Goal: Find contact information: Find contact information

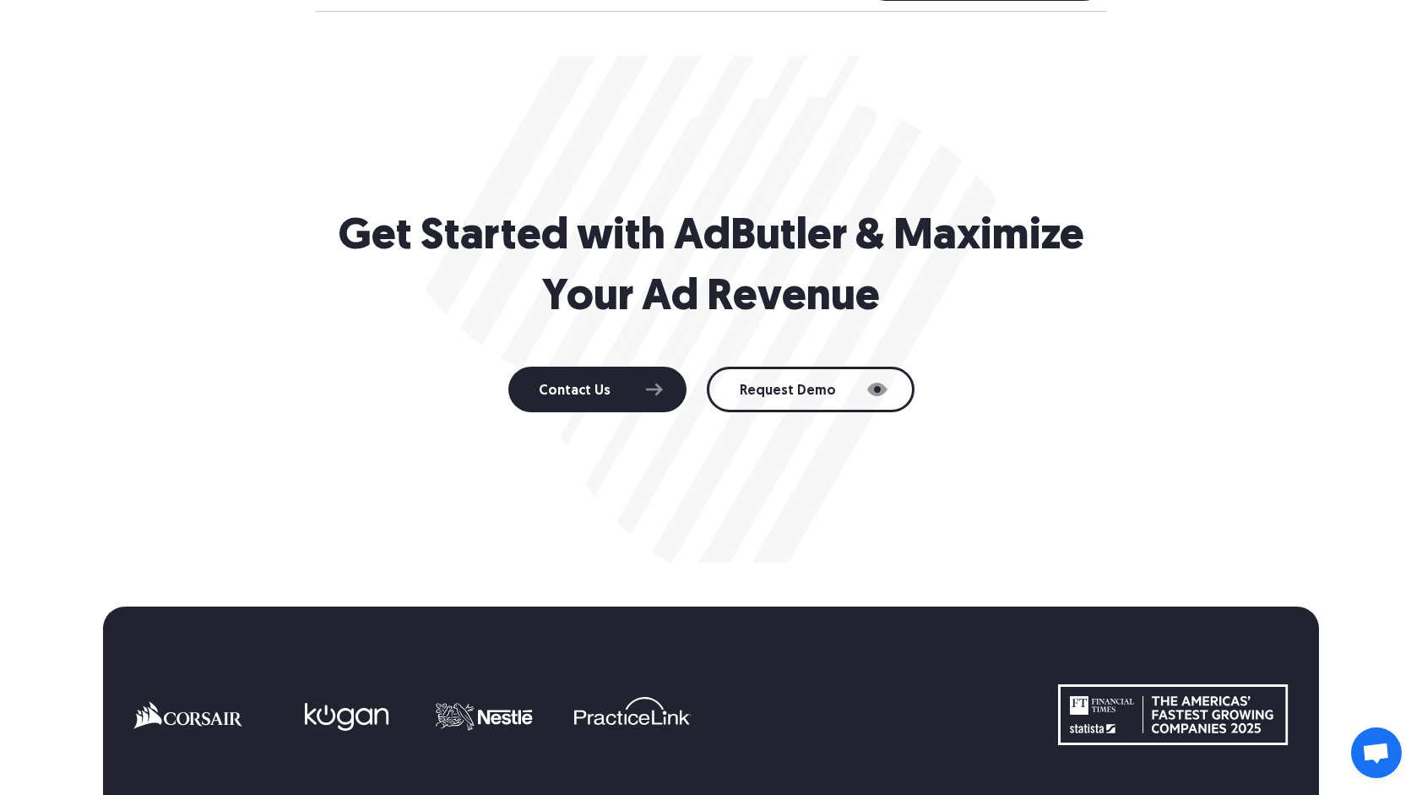
scroll to position [760, 0]
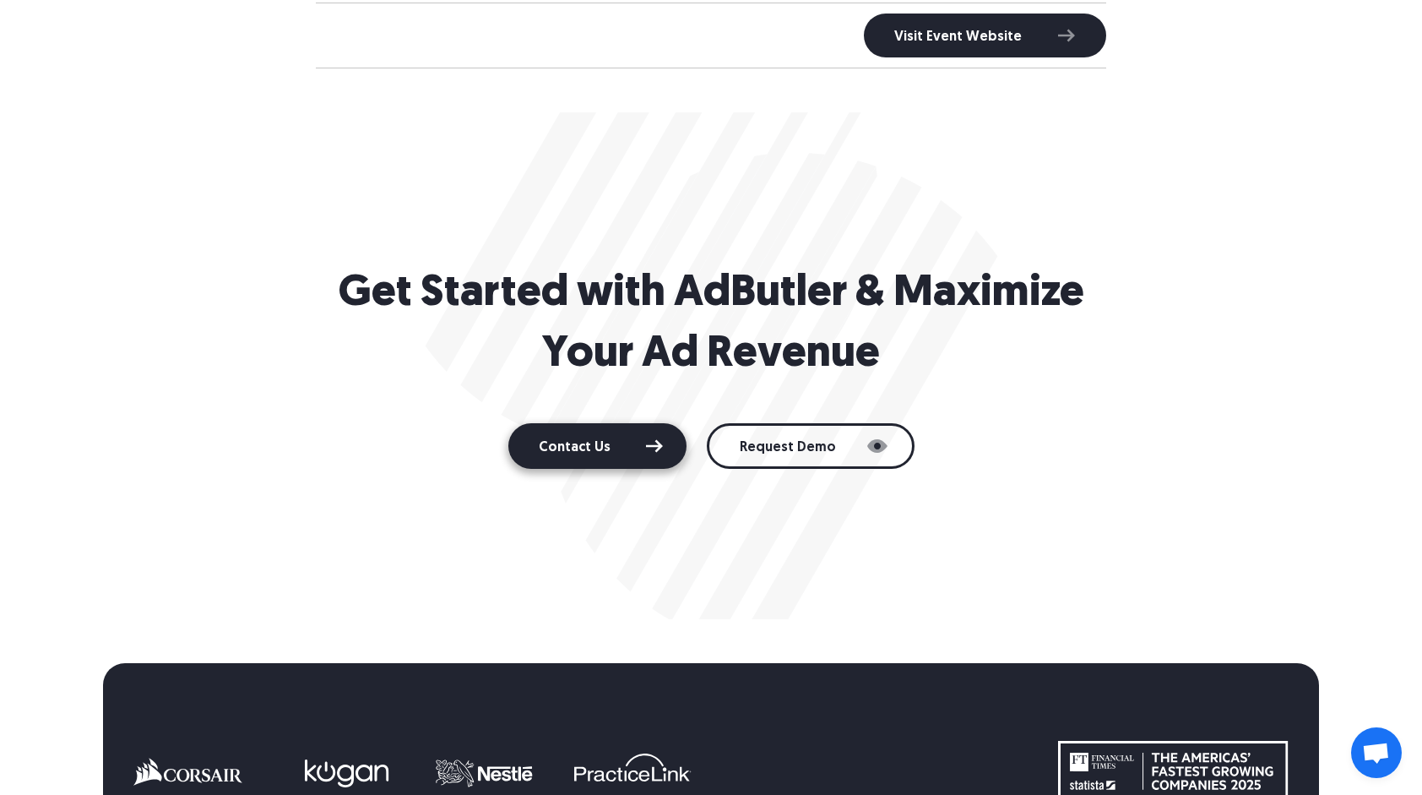
click at [635, 443] on link "Contact Us" at bounding box center [597, 446] width 178 height 46
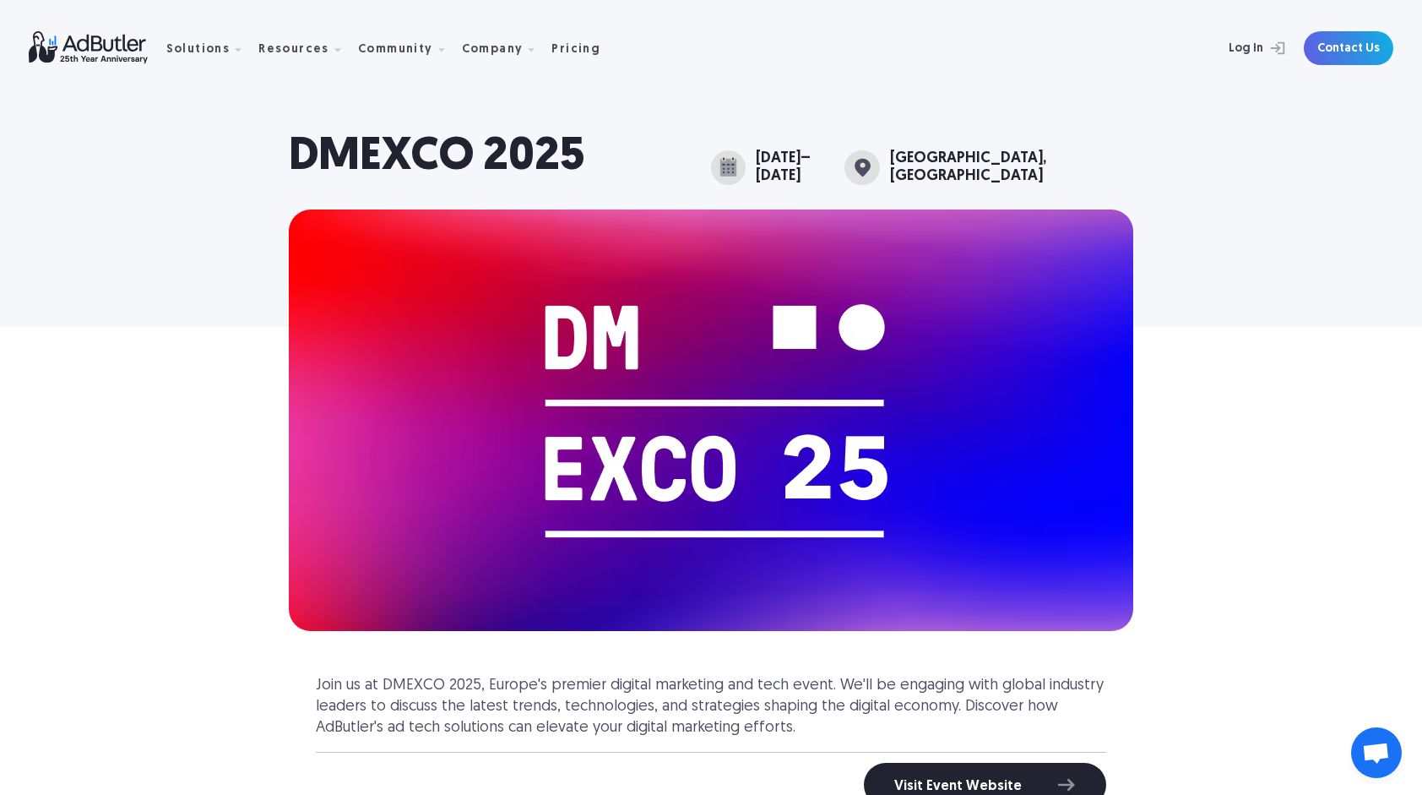
scroll to position [0, 0]
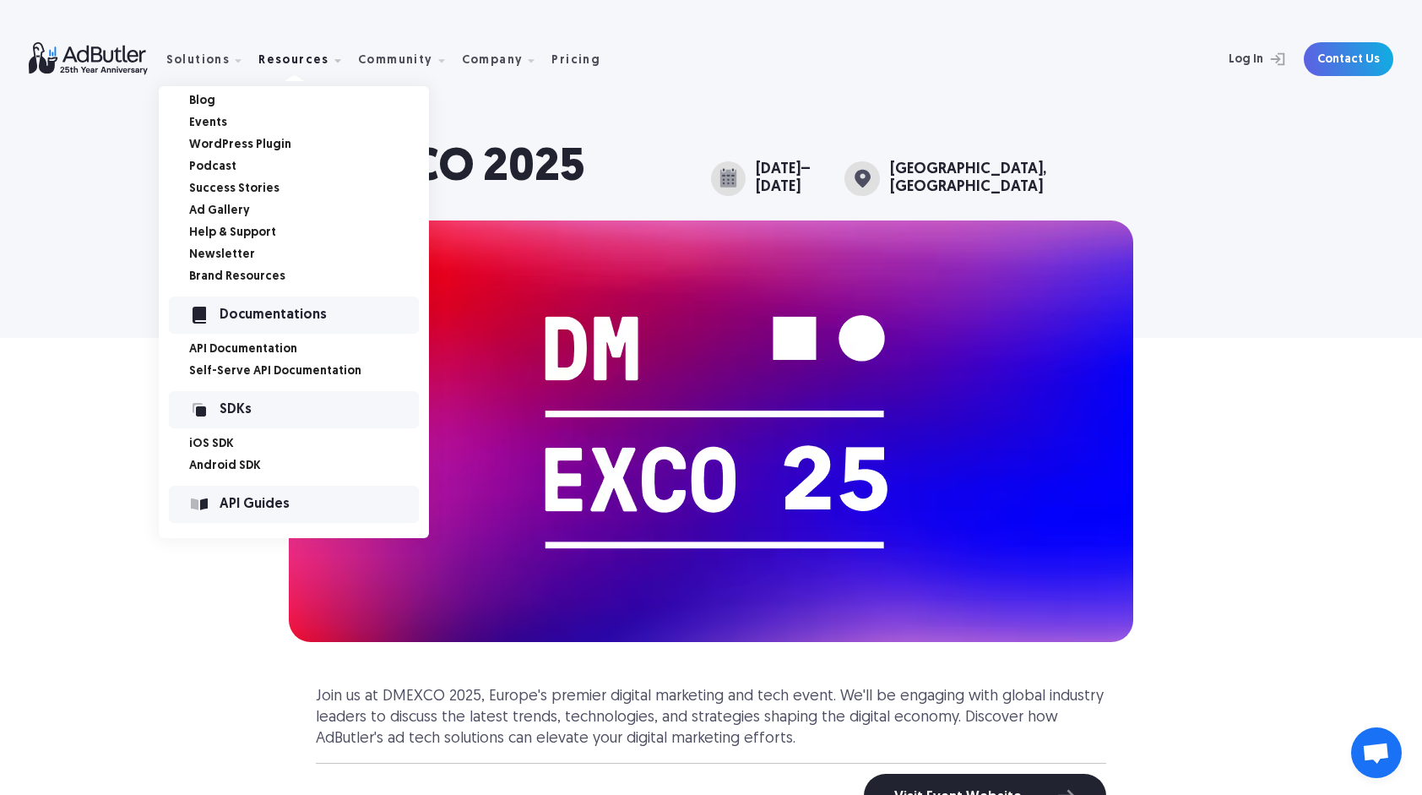
click at [233, 103] on link "Blog" at bounding box center [309, 101] width 240 height 12
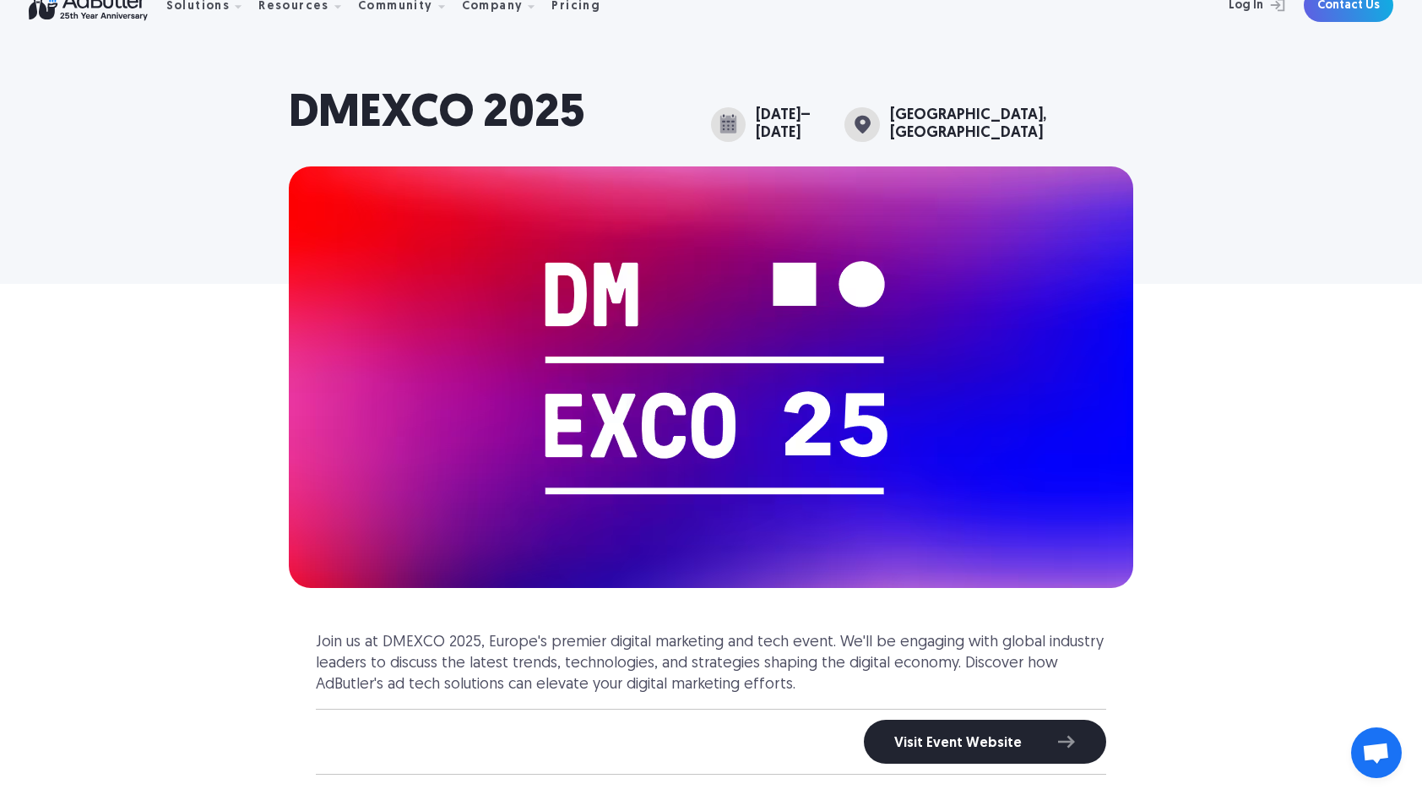
scroll to position [84, 0]
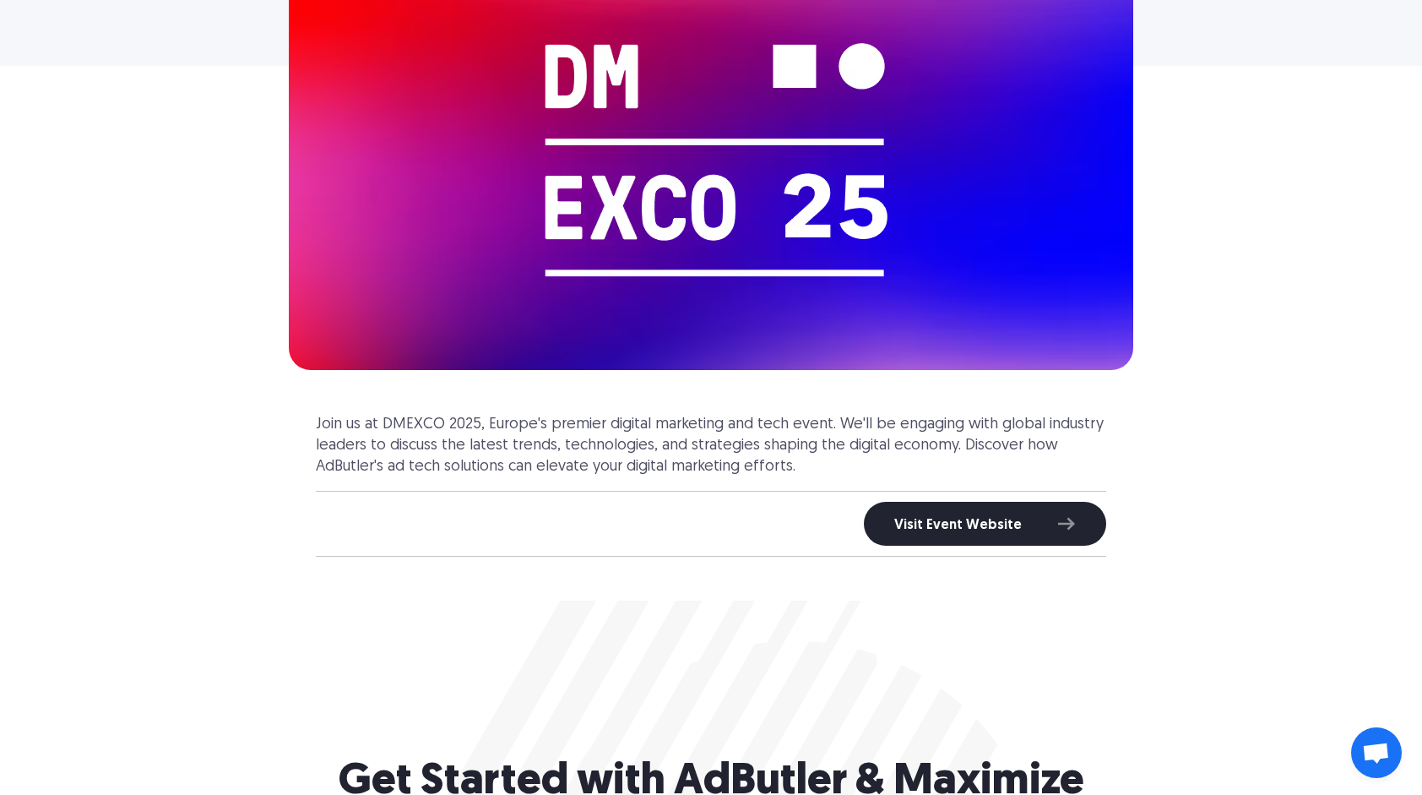
scroll to position [84, 0]
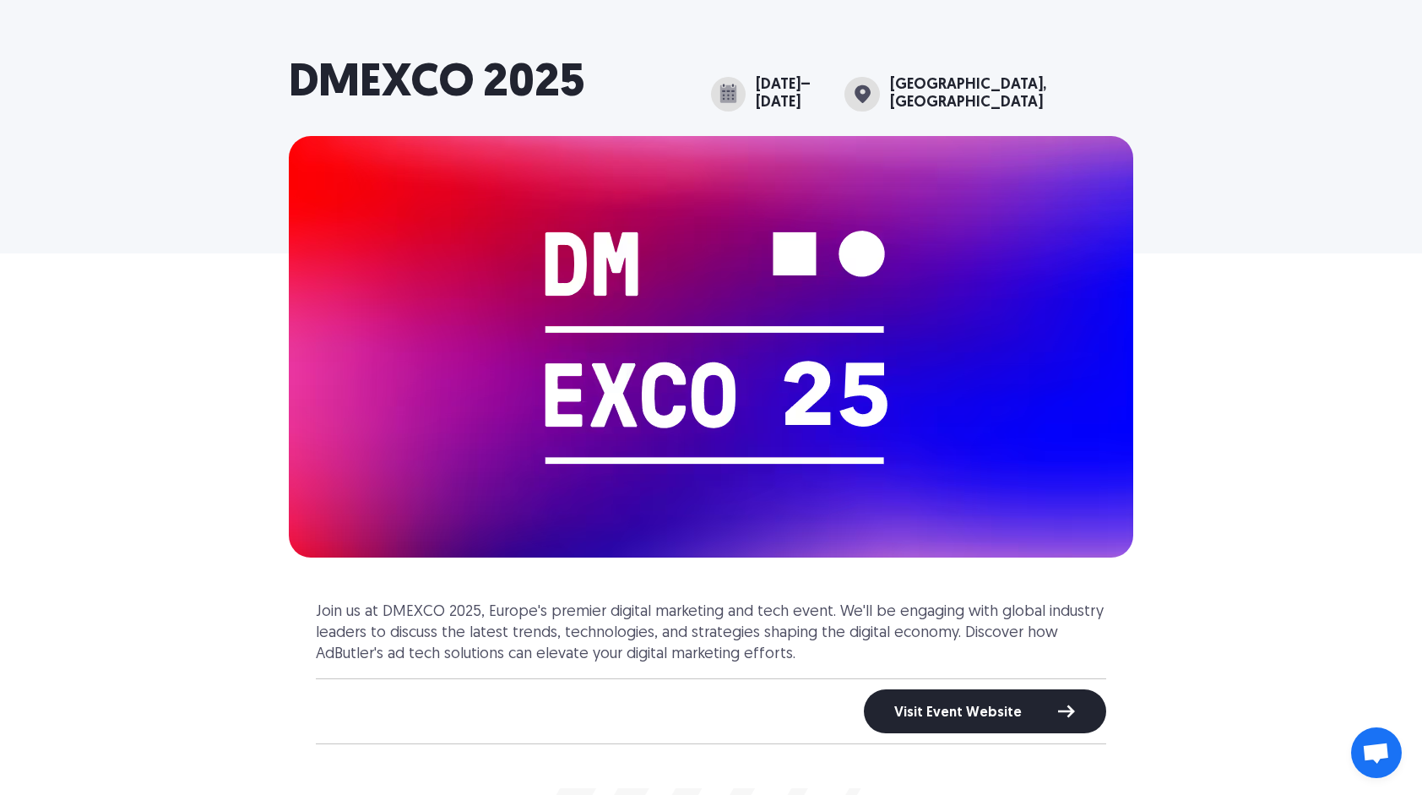
click at [1028, 703] on link "Visit Event Website" at bounding box center [985, 711] width 242 height 44
click at [997, 392] on img at bounding box center [711, 346] width 845 height 421
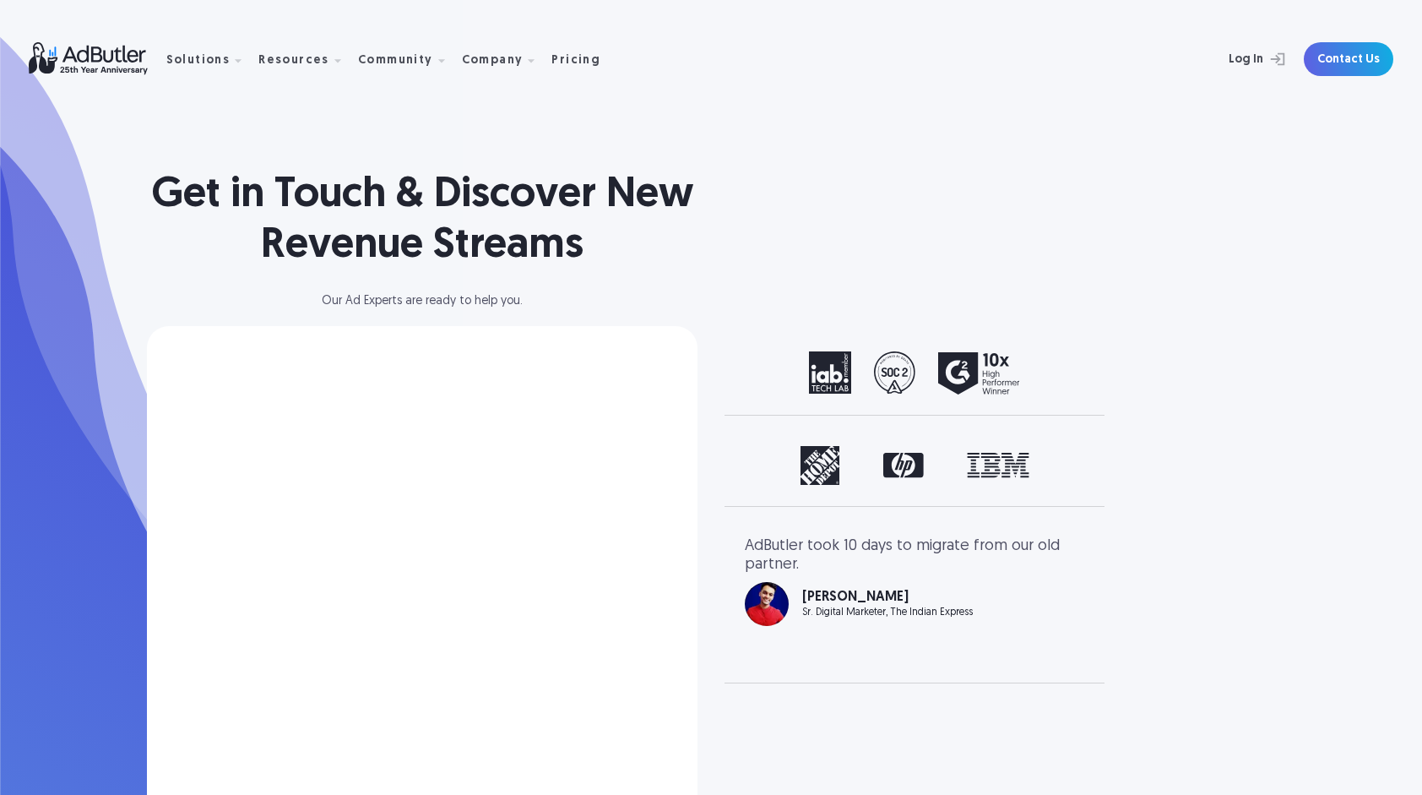
scroll to position [84, 0]
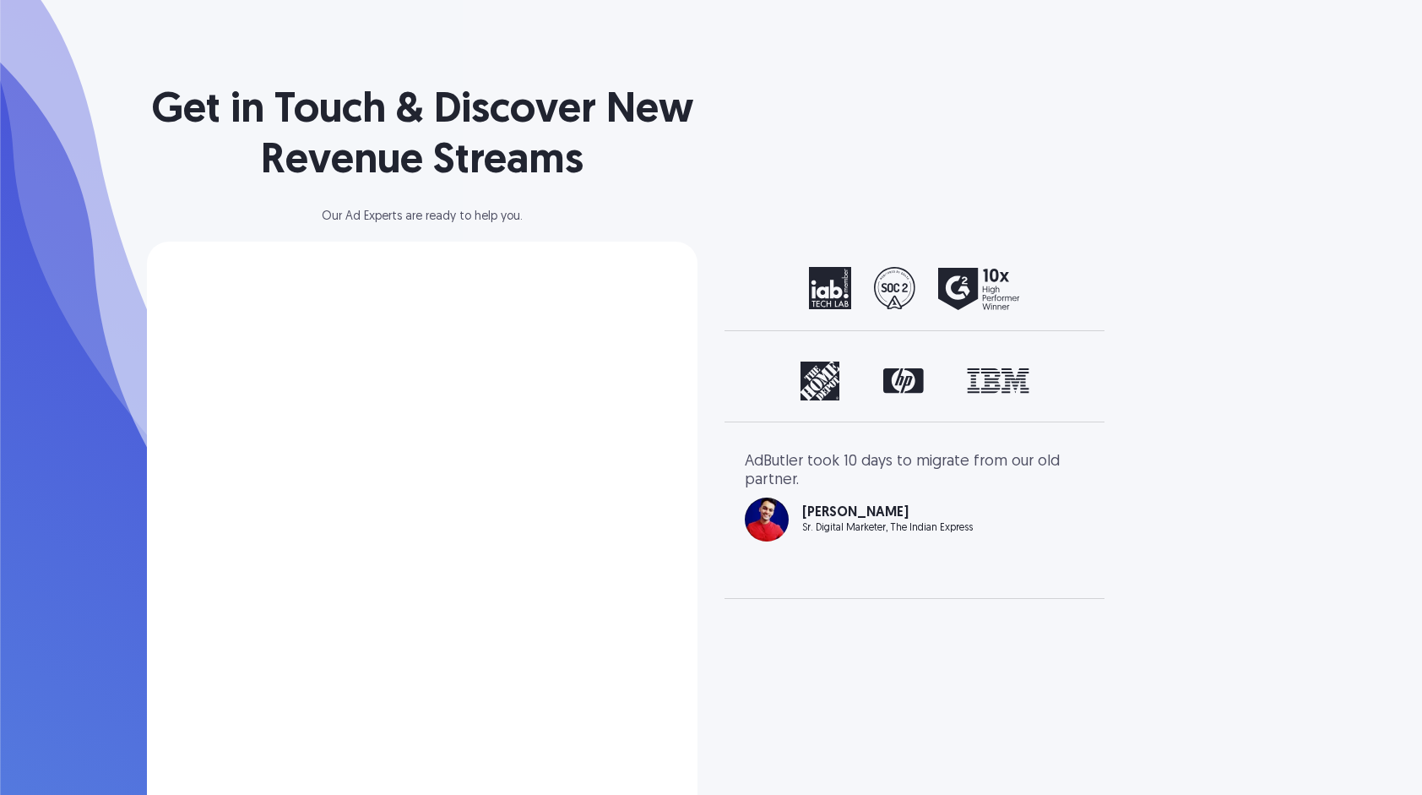
select select "North America"
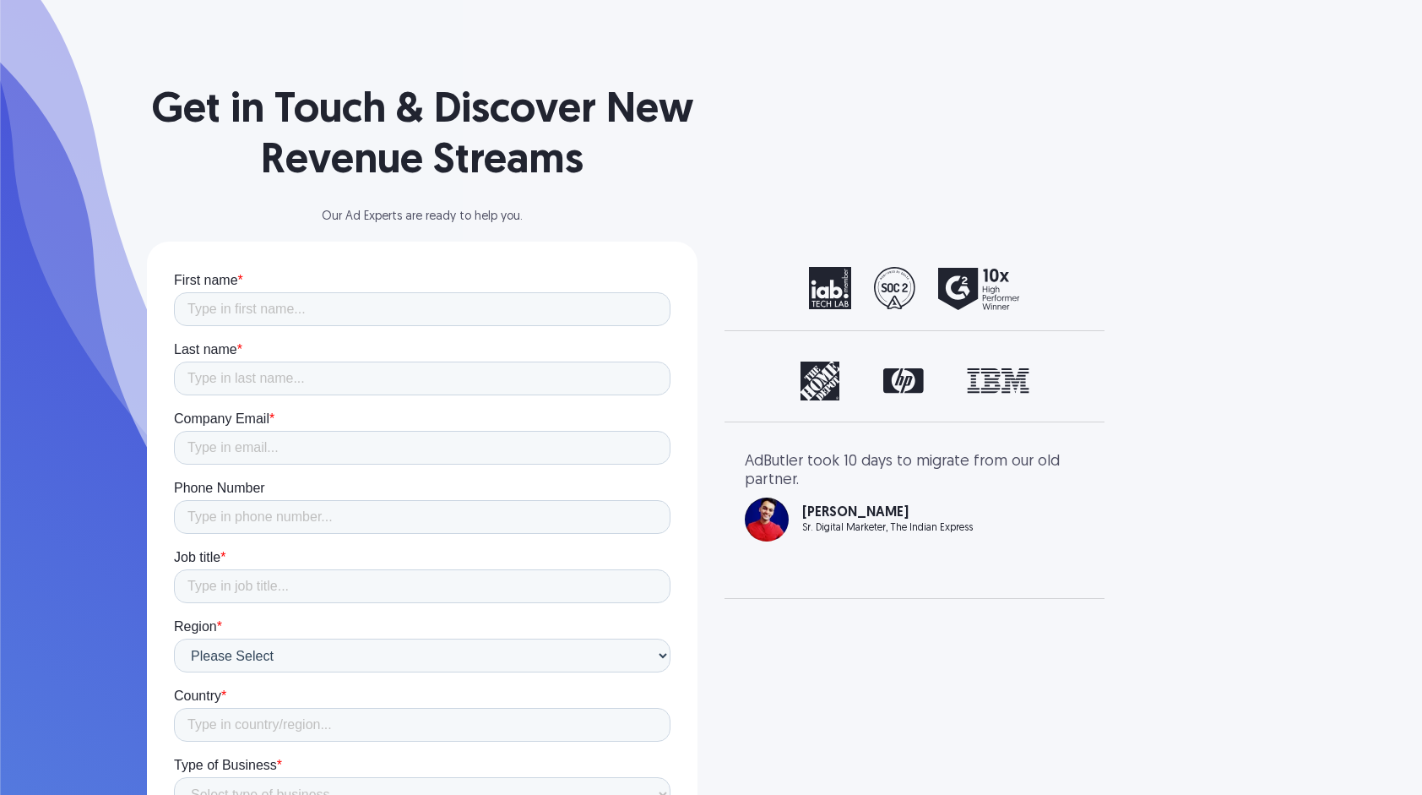
scroll to position [0, 0]
